Goal: Information Seeking & Learning: Learn about a topic

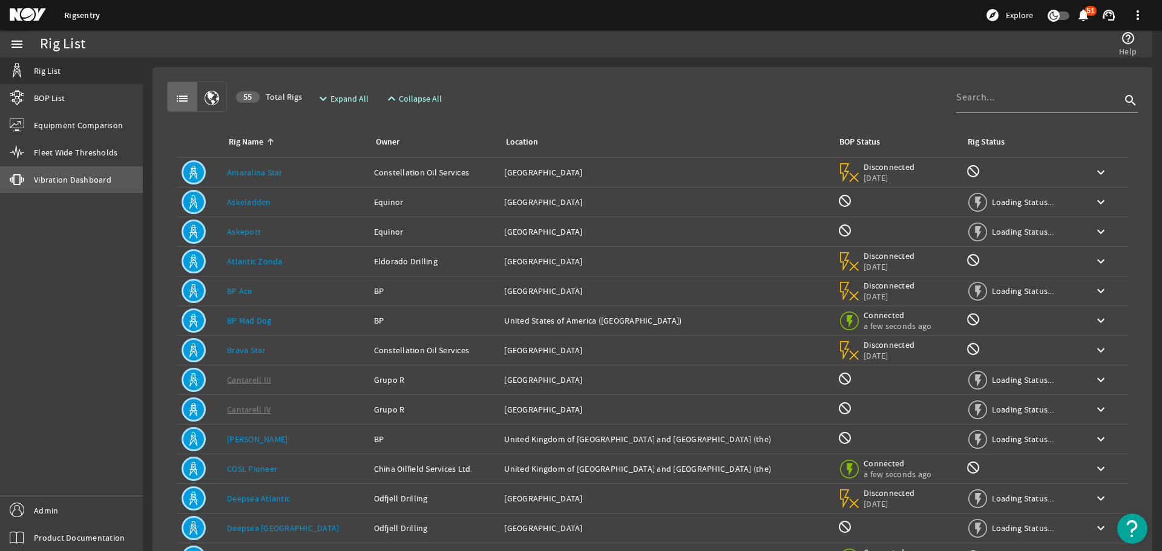
click at [98, 188] on link "vibration Vibration Dashboard" at bounding box center [71, 179] width 143 height 27
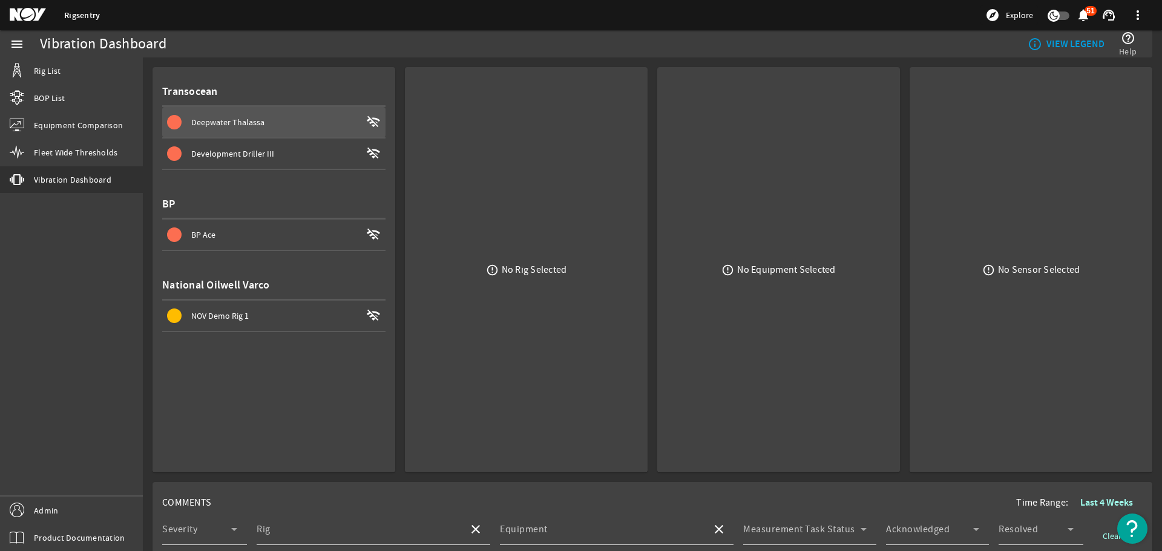
click at [329, 131] on span at bounding box center [273, 122] width 223 height 29
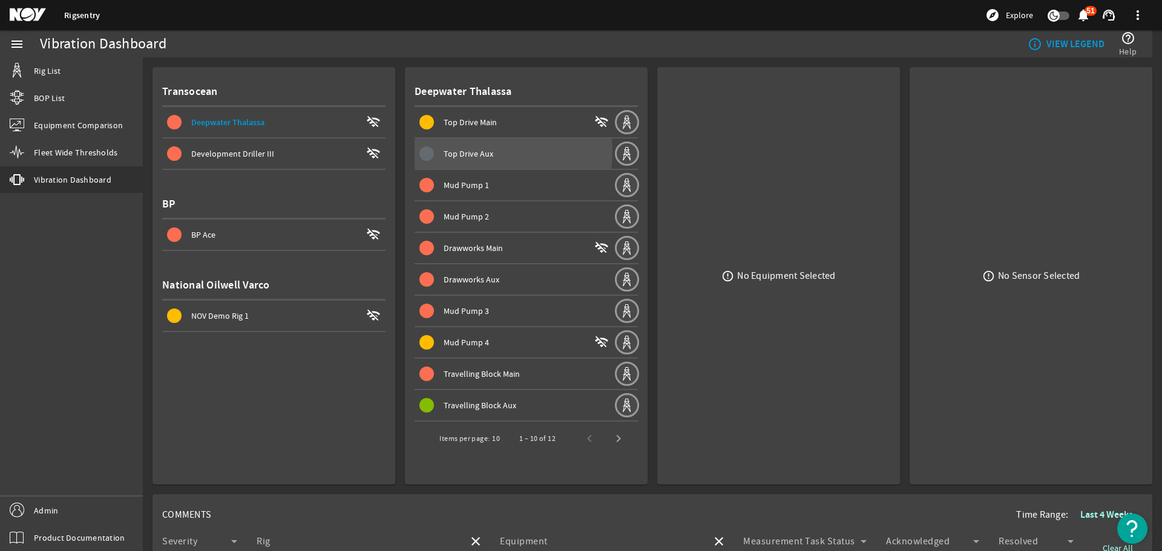
click at [461, 152] on span "Top Drive Aux" at bounding box center [469, 153] width 50 height 11
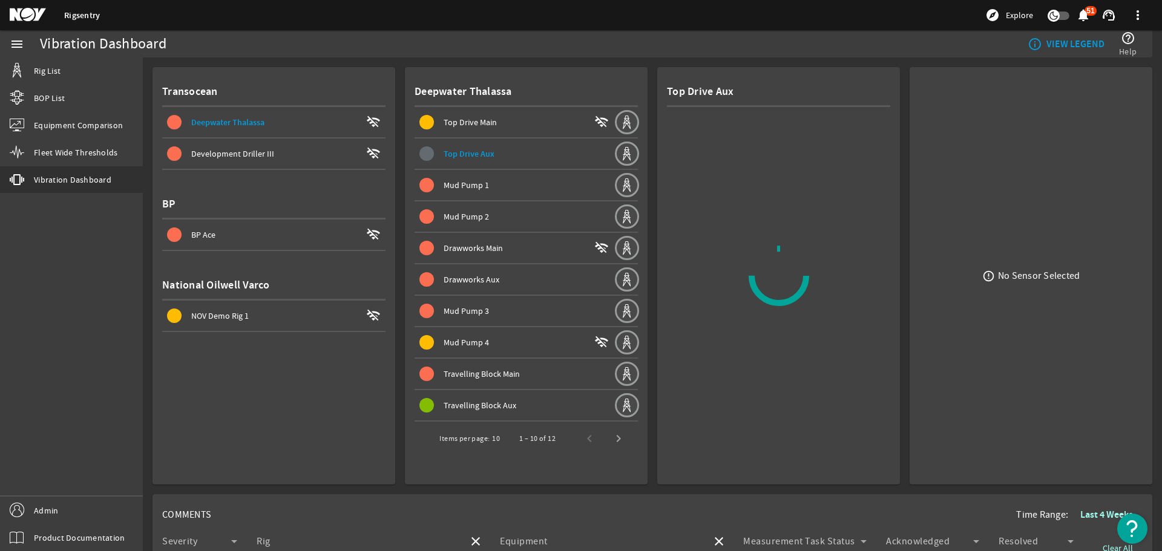
click at [509, 186] on div "Mud Pump 1" at bounding box center [529, 185] width 170 height 12
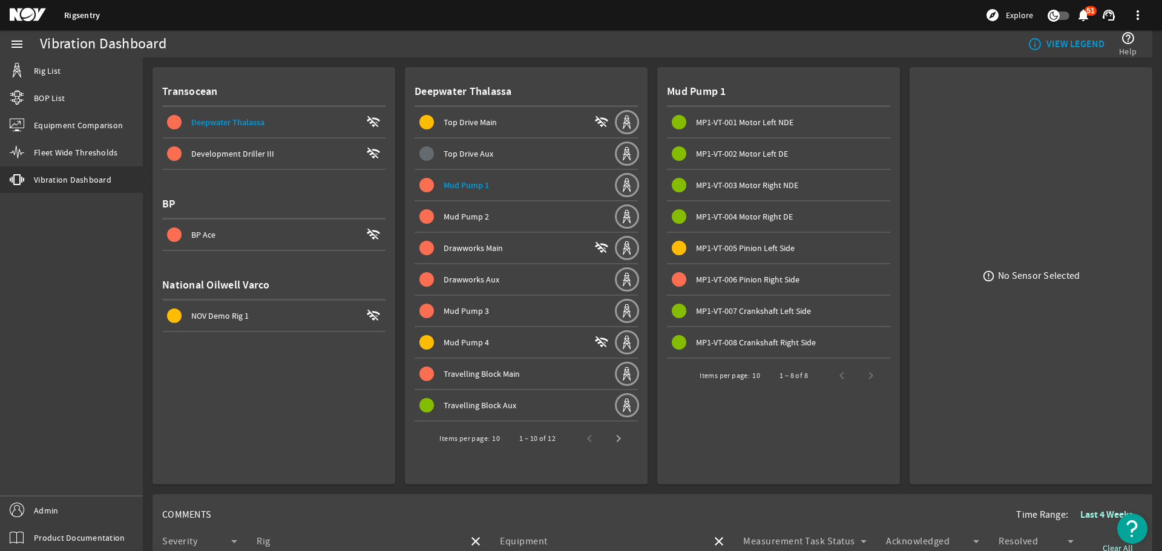
click at [725, 166] on span at bounding box center [778, 153] width 223 height 29
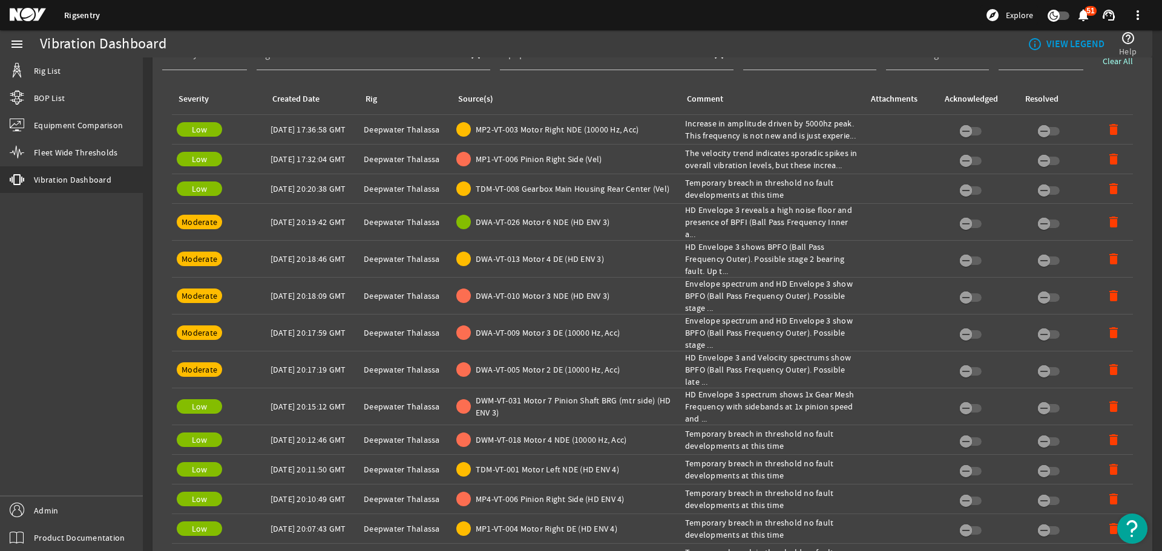
scroll to position [830, 0]
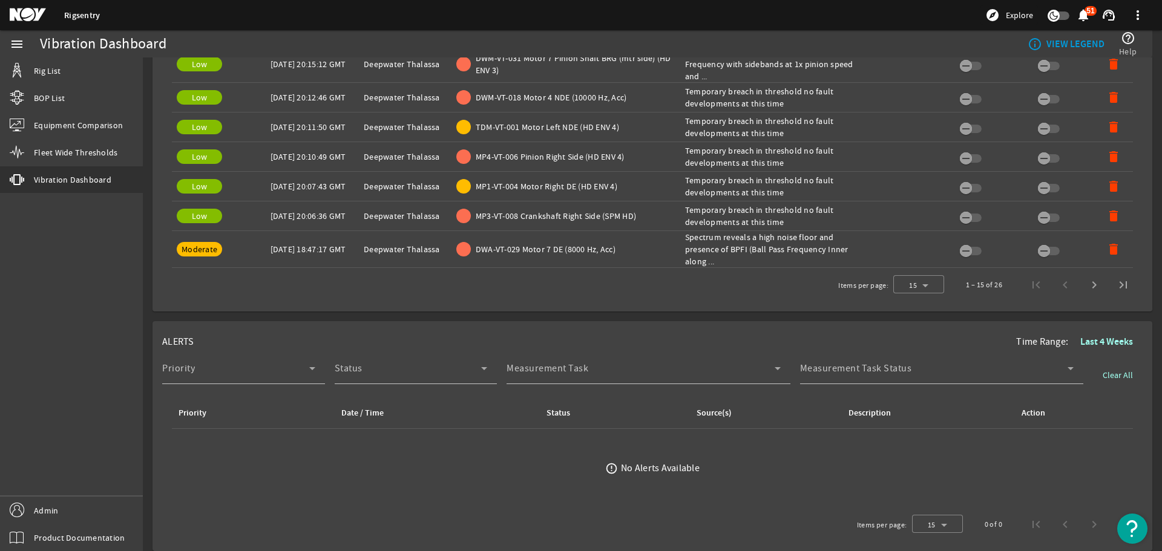
click at [1091, 338] on b "Last 4 Weeks" at bounding box center [1107, 341] width 53 height 13
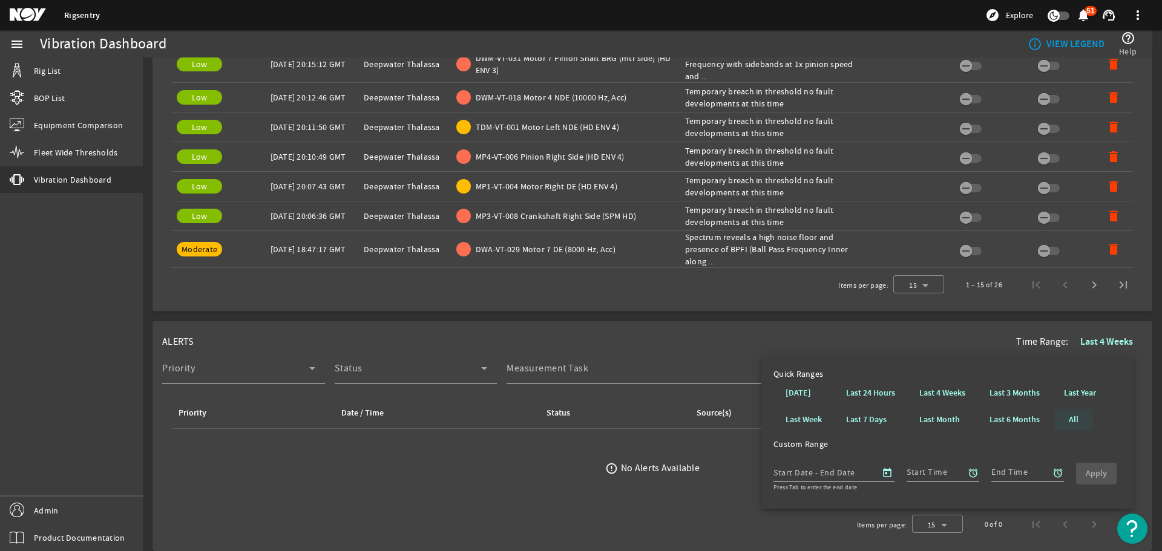
click at [1073, 415] on b "All" at bounding box center [1074, 420] width 10 height 12
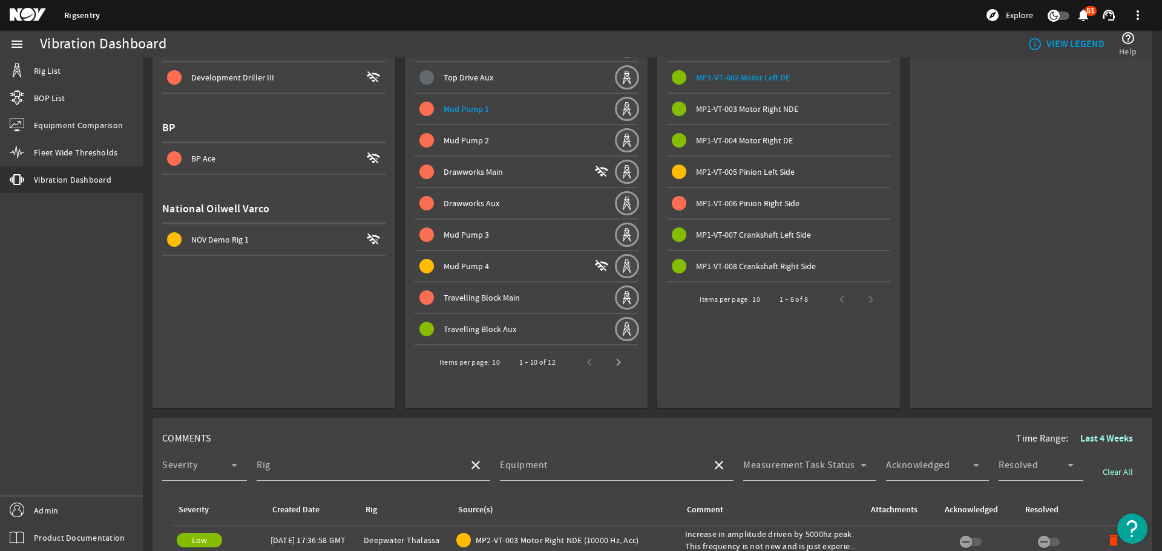
scroll to position [0, 0]
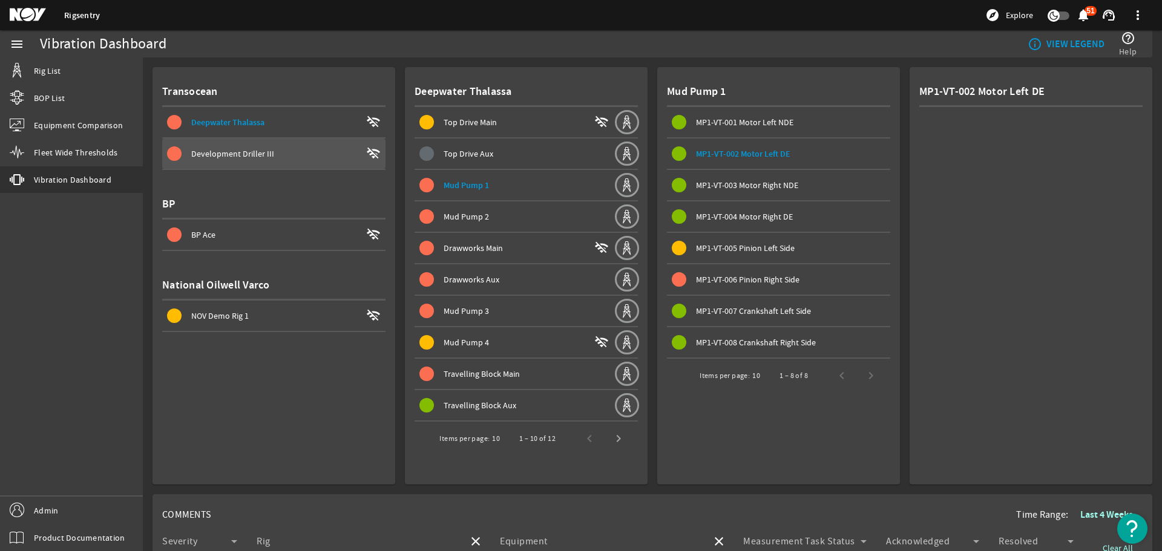
click at [278, 157] on div "Development Driller III" at bounding box center [276, 154] width 170 height 12
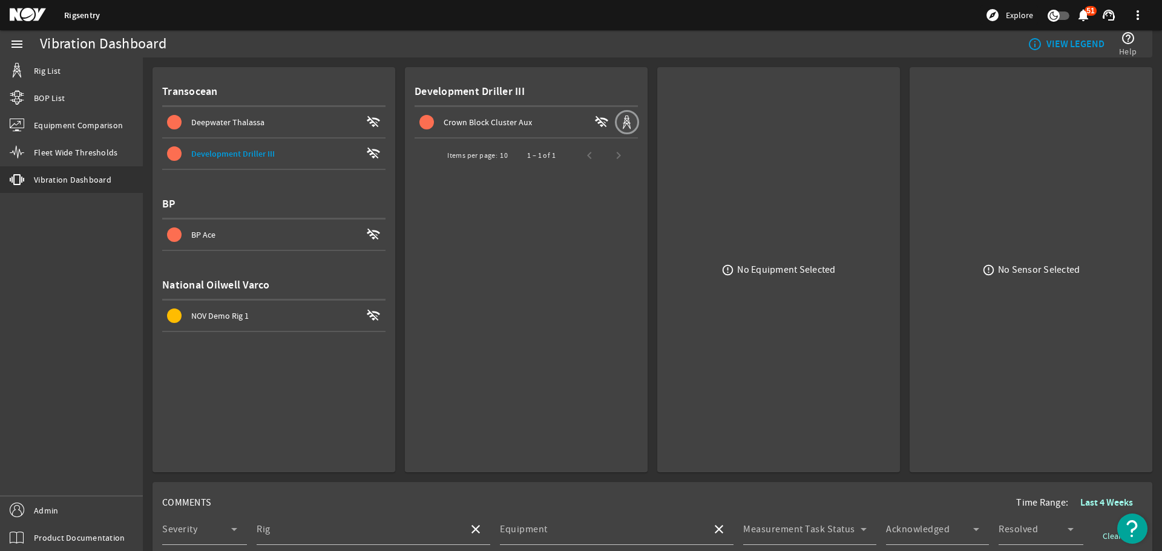
click at [521, 136] on span at bounding box center [514, 122] width 199 height 29
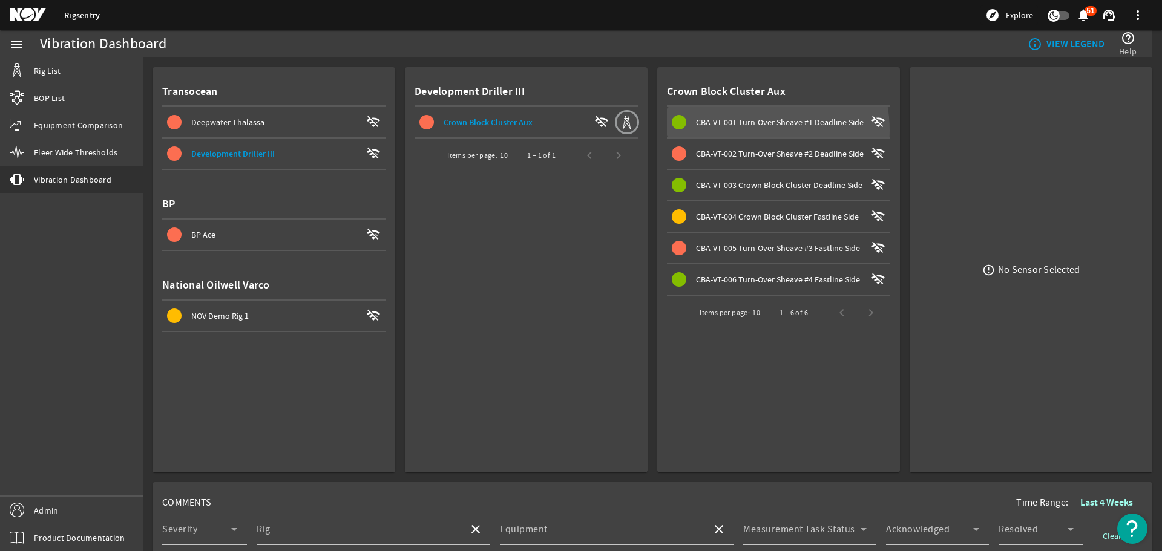
click at [740, 131] on span at bounding box center [778, 122] width 223 height 29
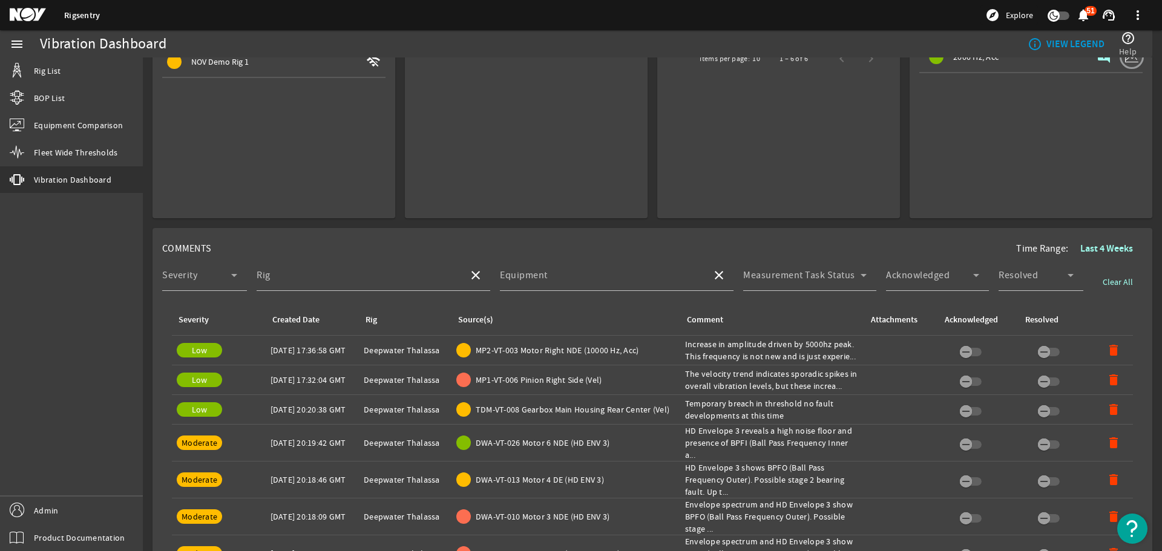
scroll to position [303, 0]
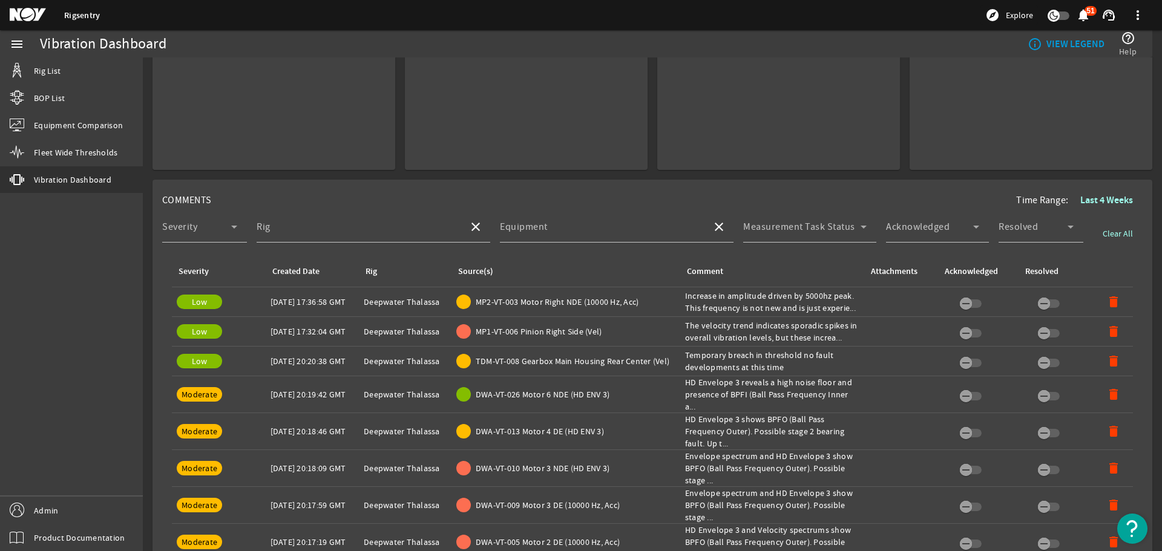
click at [518, 298] on span "MP2-VT-003 Motor Right NDE (10000 Hz, Acc)" at bounding box center [557, 302] width 163 height 12
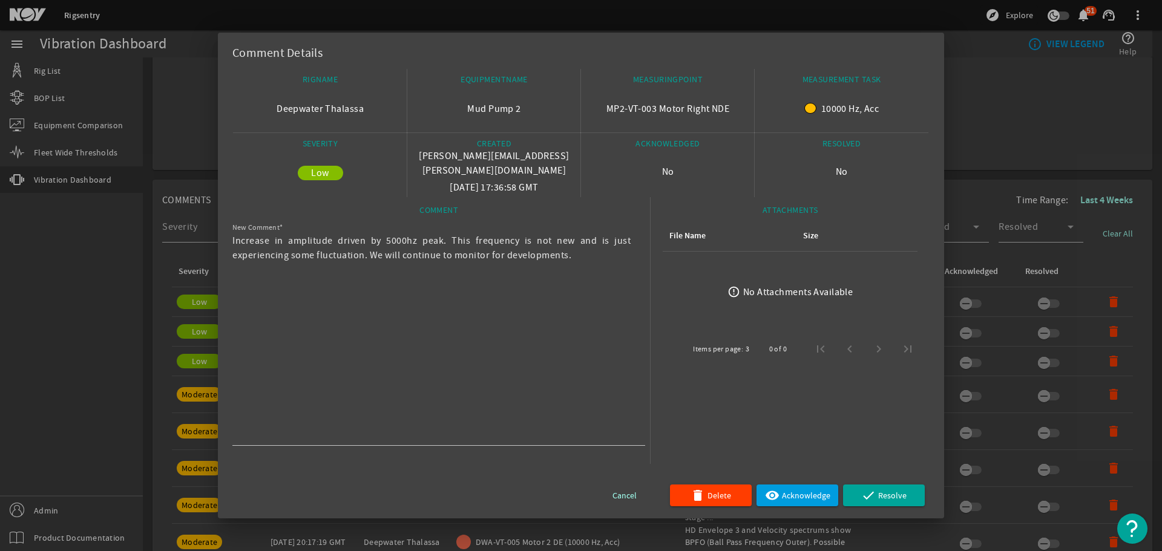
click at [977, 154] on div at bounding box center [581, 275] width 1162 height 551
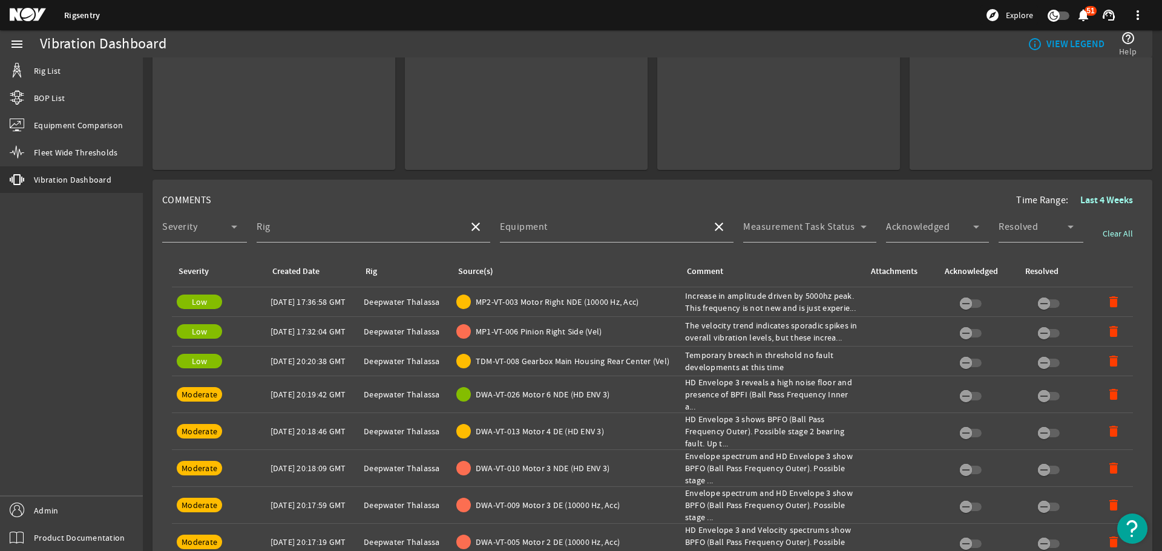
click at [502, 336] on span "MP1-VT-006 Pinion Right Side (Vel)" at bounding box center [539, 332] width 127 height 12
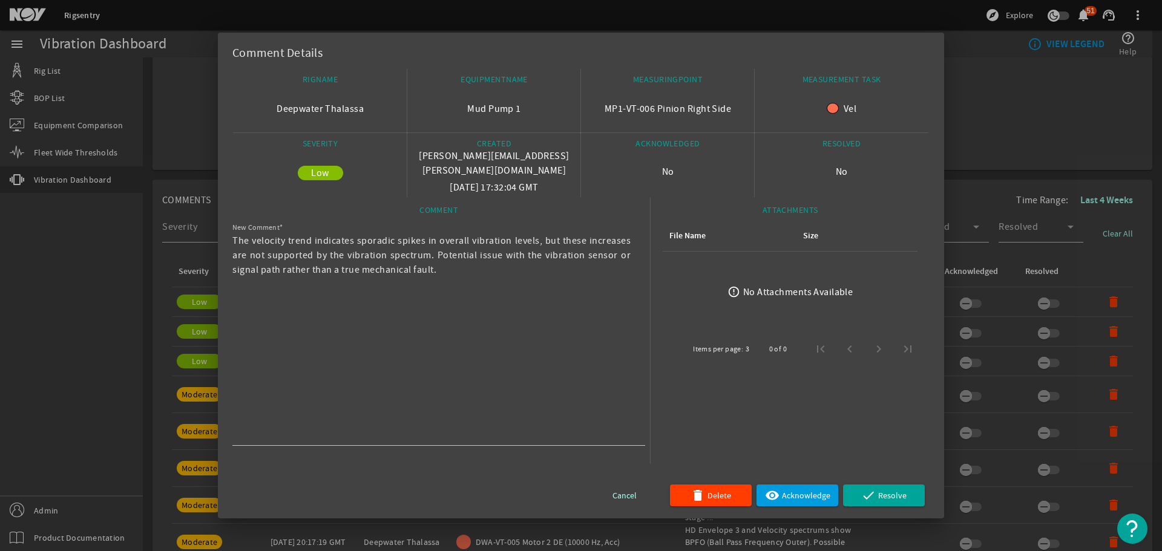
click at [1001, 139] on div at bounding box center [581, 275] width 1162 height 551
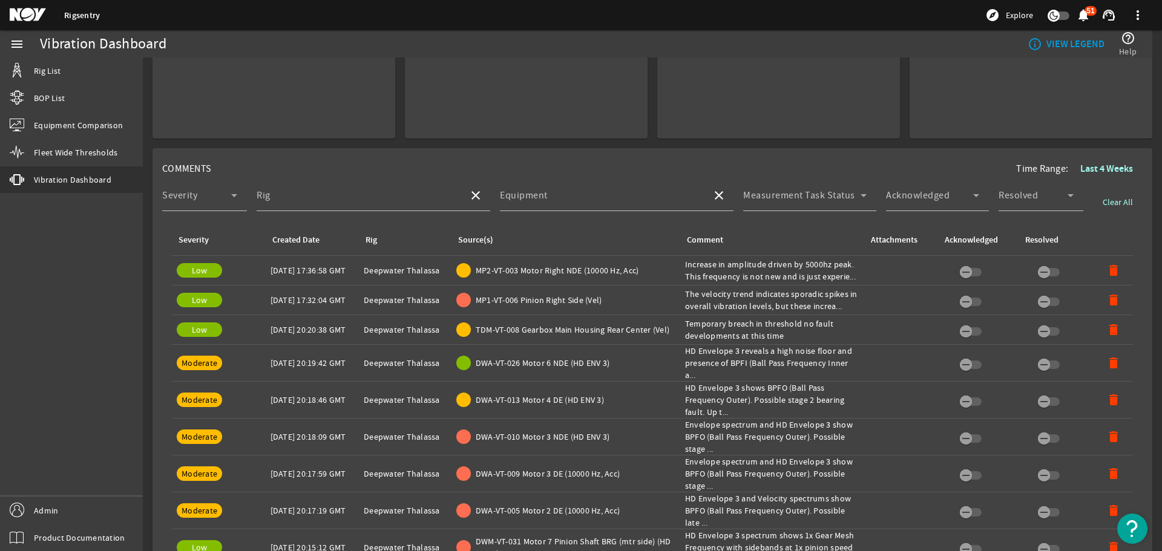
scroll to position [363, 0]
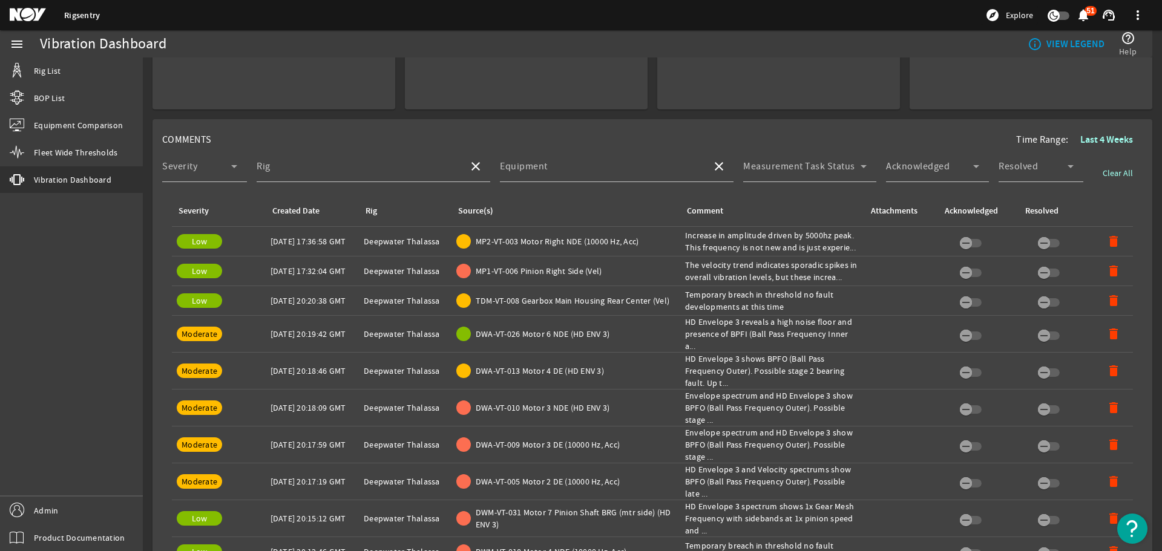
click at [570, 329] on span "DWA-VT-026 Motor 6 NDE (HD ENV 3)" at bounding box center [543, 334] width 134 height 12
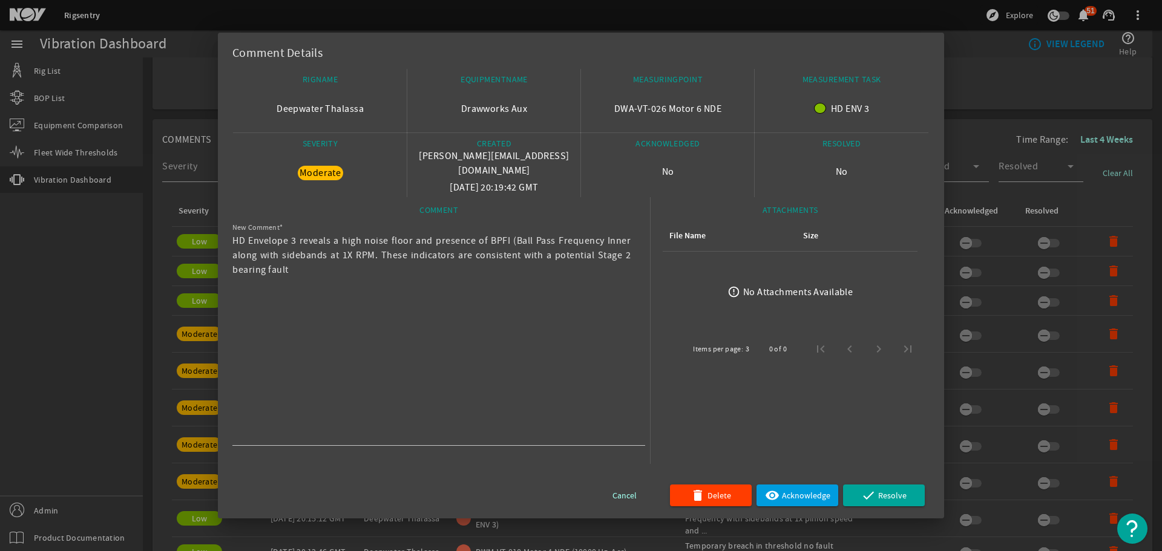
click at [969, 111] on div at bounding box center [581, 275] width 1162 height 551
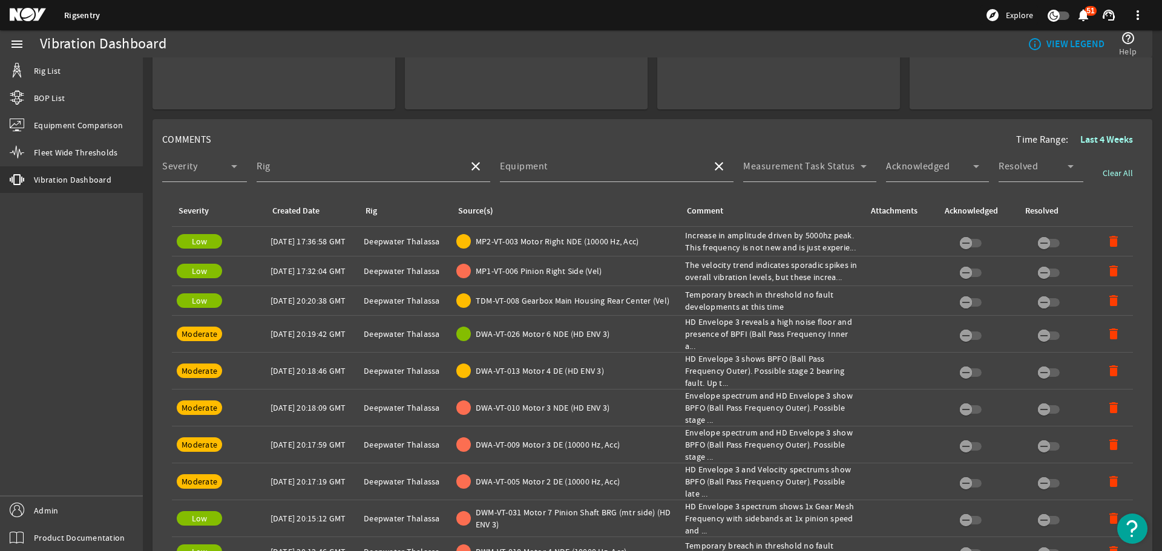
click at [386, 241] on div "Rig: Deepwater Thalassa" at bounding box center [405, 241] width 83 height 12
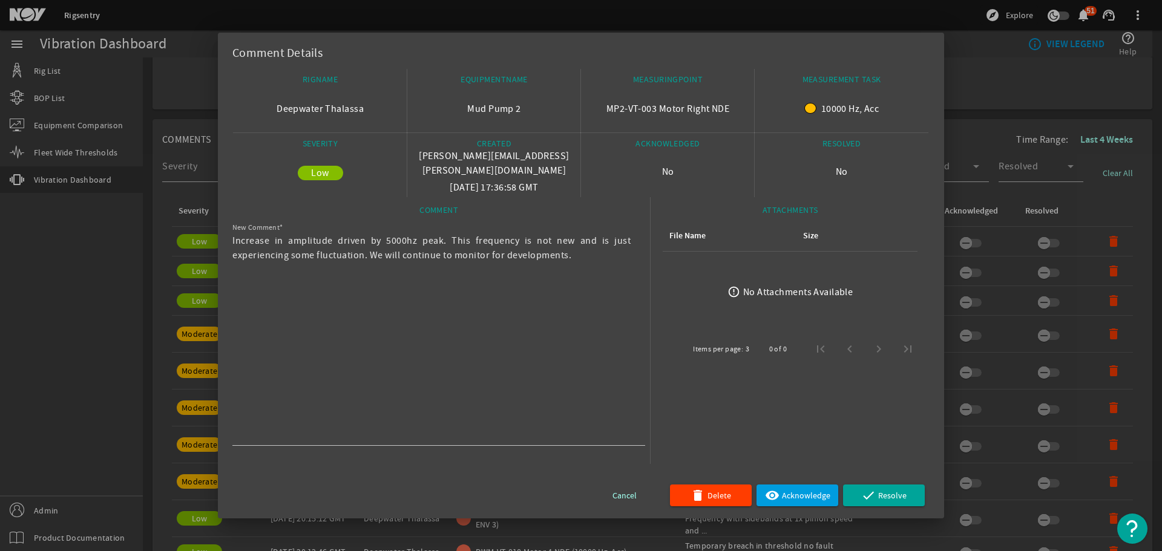
click at [969, 123] on div at bounding box center [581, 275] width 1162 height 551
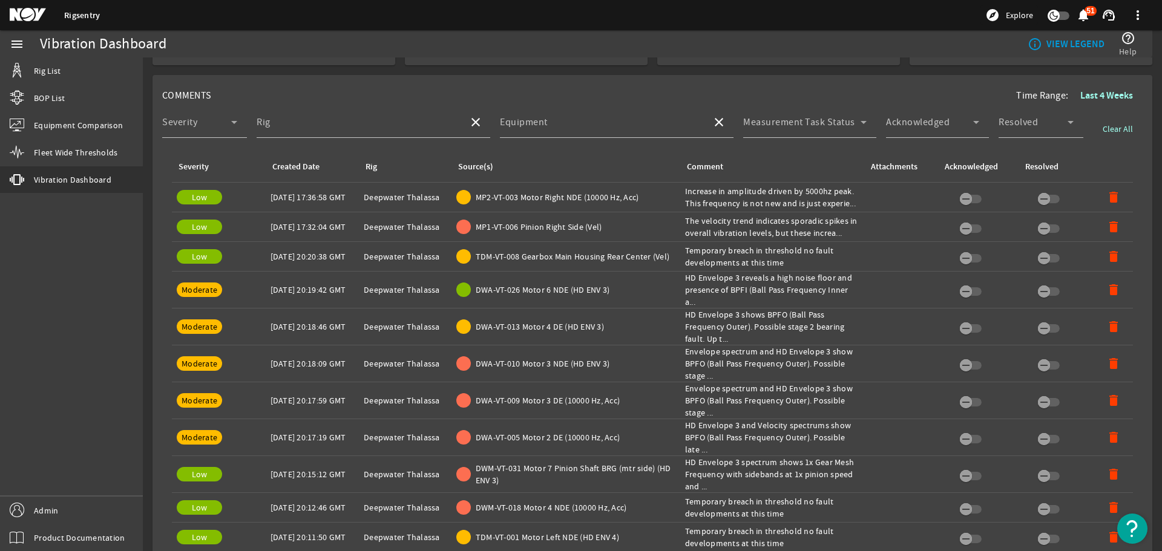
scroll to position [424, 0]
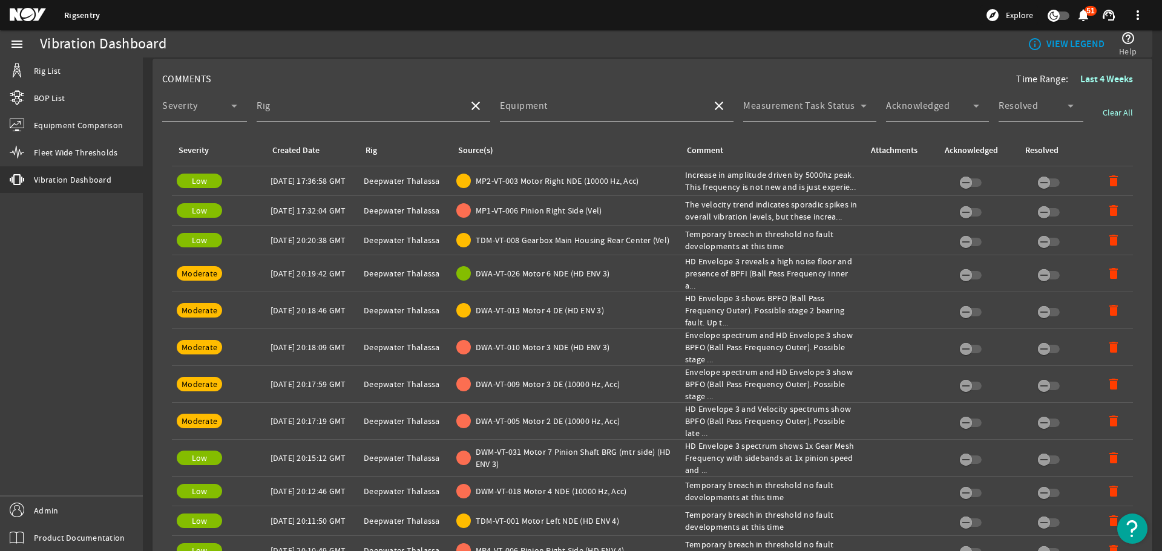
click at [665, 177] on div "MP2-VT-003 Motor Right NDE (10000 Hz, Acc)" at bounding box center [565, 181] width 219 height 15
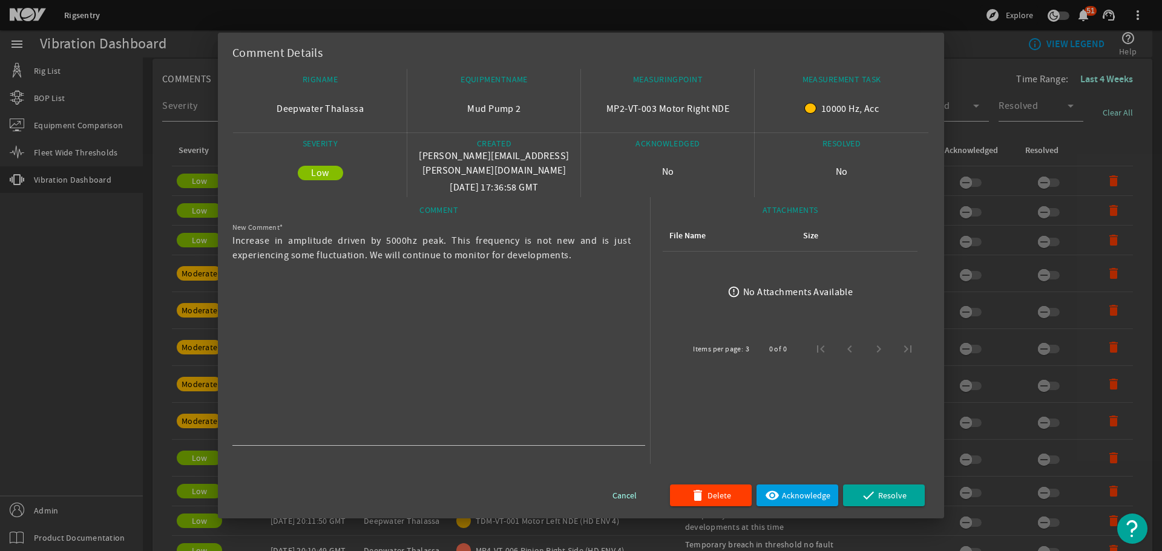
click at [986, 138] on div at bounding box center [581, 275] width 1162 height 551
